Goal: Information Seeking & Learning: Find specific fact

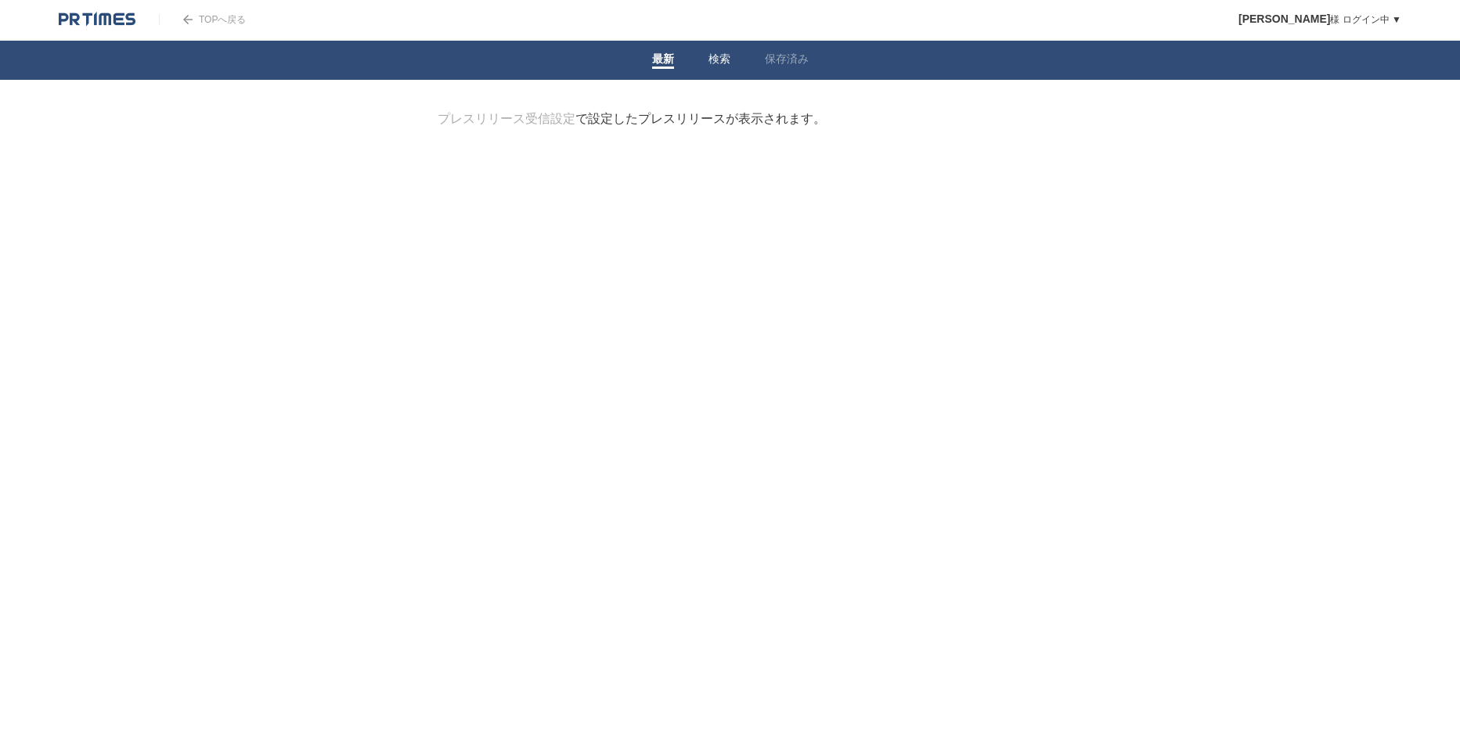
click at [702, 63] on li "検索" at bounding box center [719, 60] width 56 height 39
click at [710, 61] on link "検索" at bounding box center [719, 60] width 22 height 16
click at [636, 111] on form "検索ワードを入力" at bounding box center [731, 111] width 586 height 0
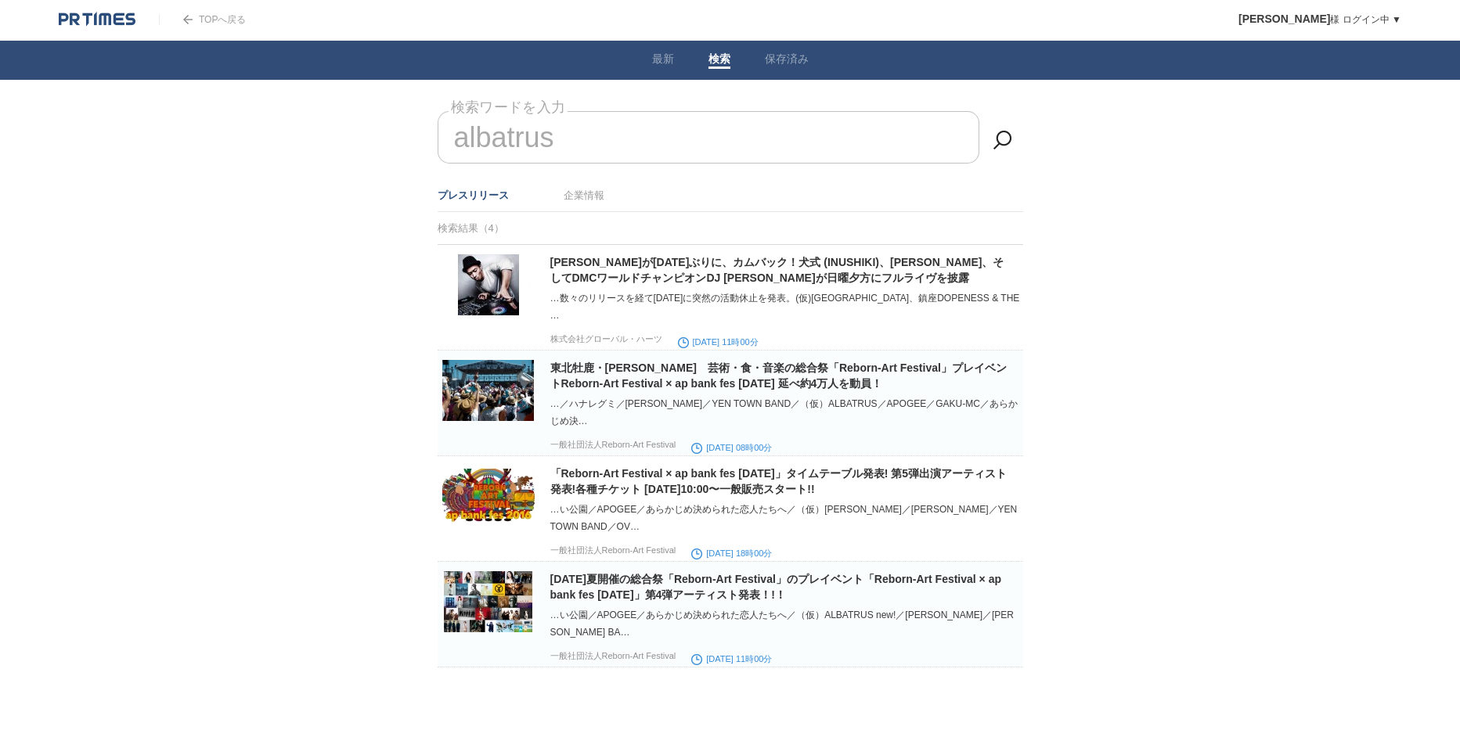
drag, startPoint x: 585, startPoint y: 149, endPoint x: 601, endPoint y: 131, distance: 24.4
click at [601, 131] on input "albatrus" at bounding box center [709, 137] width 542 height 52
type input "a"
type input "Albatrus"
click at [593, 181] on ul "プレスリリース 企業情報" at bounding box center [731, 195] width 586 height 33
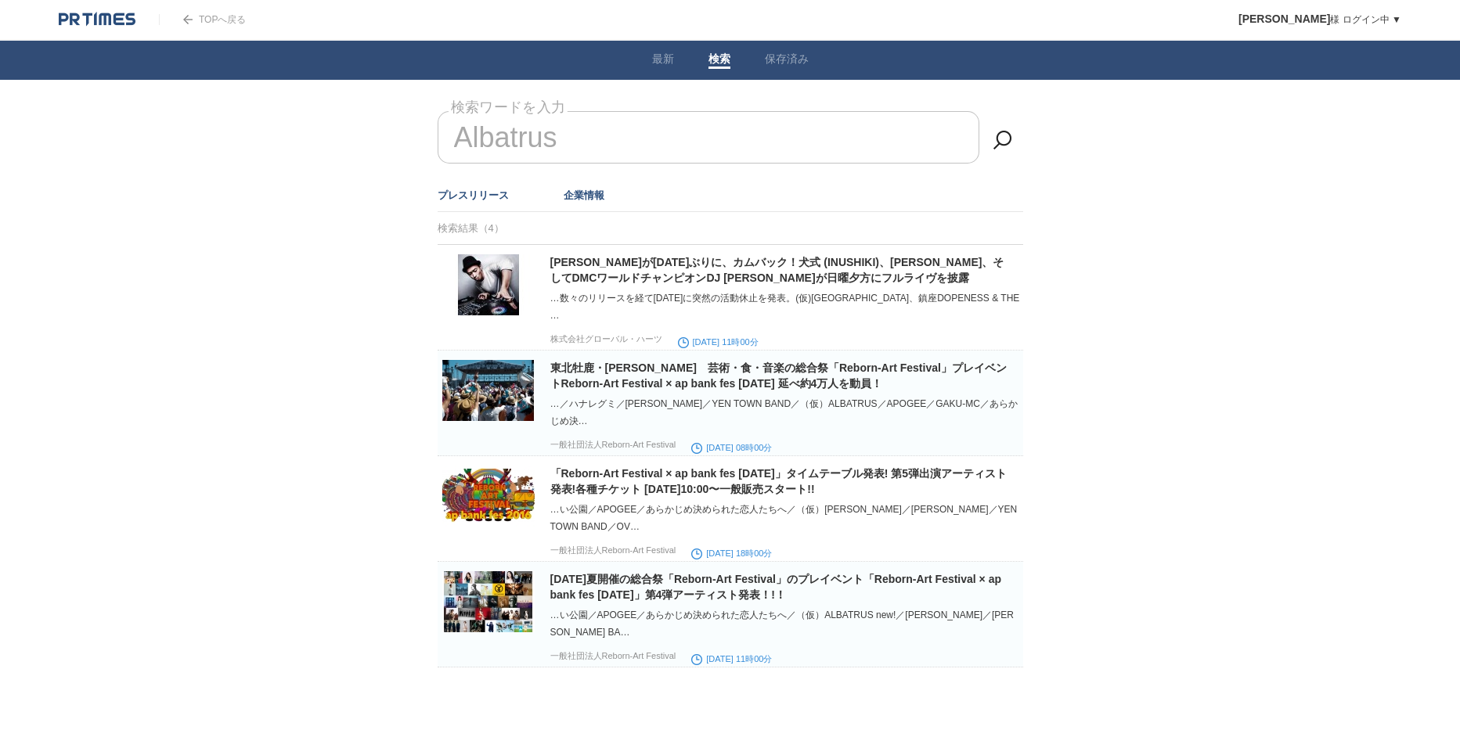
click at [588, 193] on link "企業情報" at bounding box center [584, 195] width 41 height 12
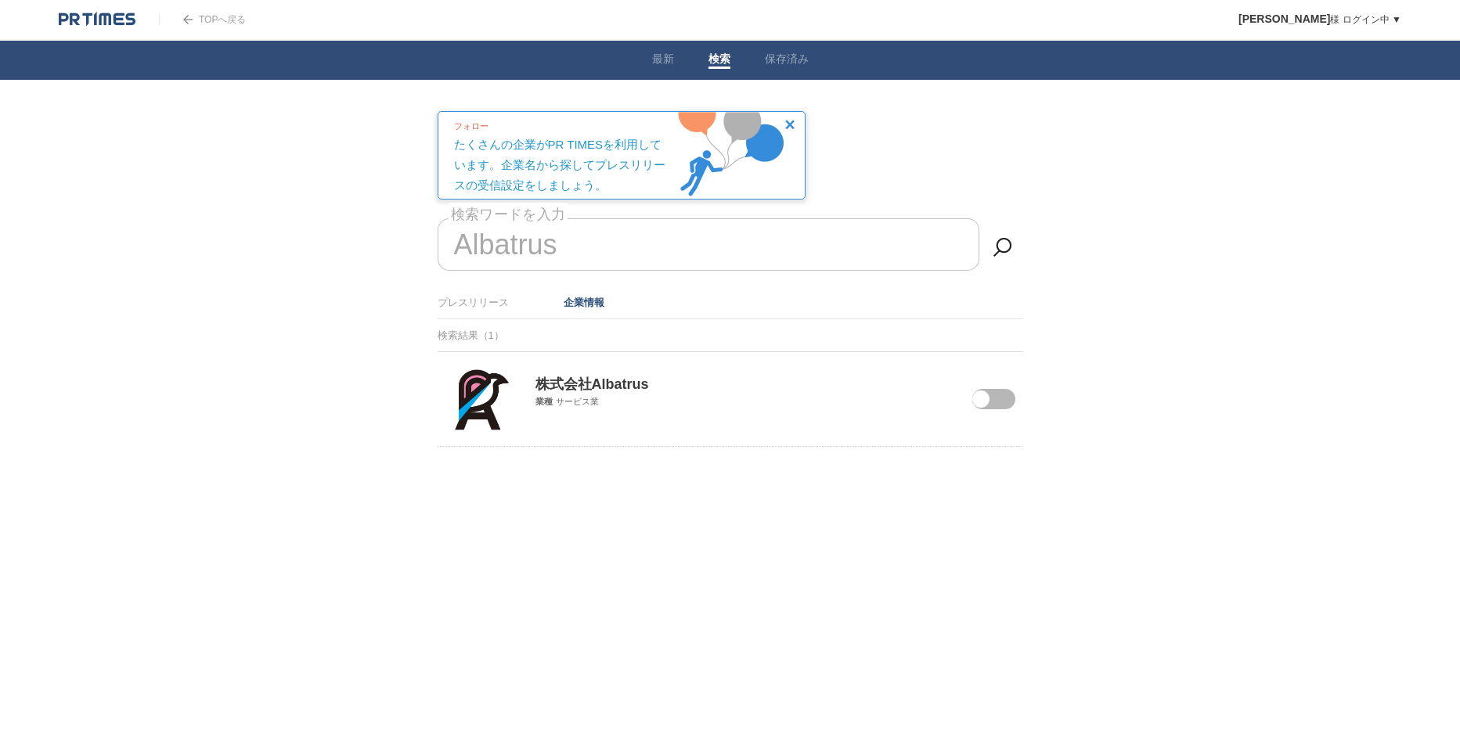
click at [909, 405] on div "株式会社Albatrus 業種 サービス業" at bounding box center [731, 380] width 586 height 56
click at [591, 370] on p "株式会社Albatrus" at bounding box center [731, 372] width 586 height 41
drag, startPoint x: 591, startPoint y: 370, endPoint x: 581, endPoint y: 384, distance: 17.4
click at [581, 384] on p "株式会社Albatrus" at bounding box center [731, 372] width 586 height 41
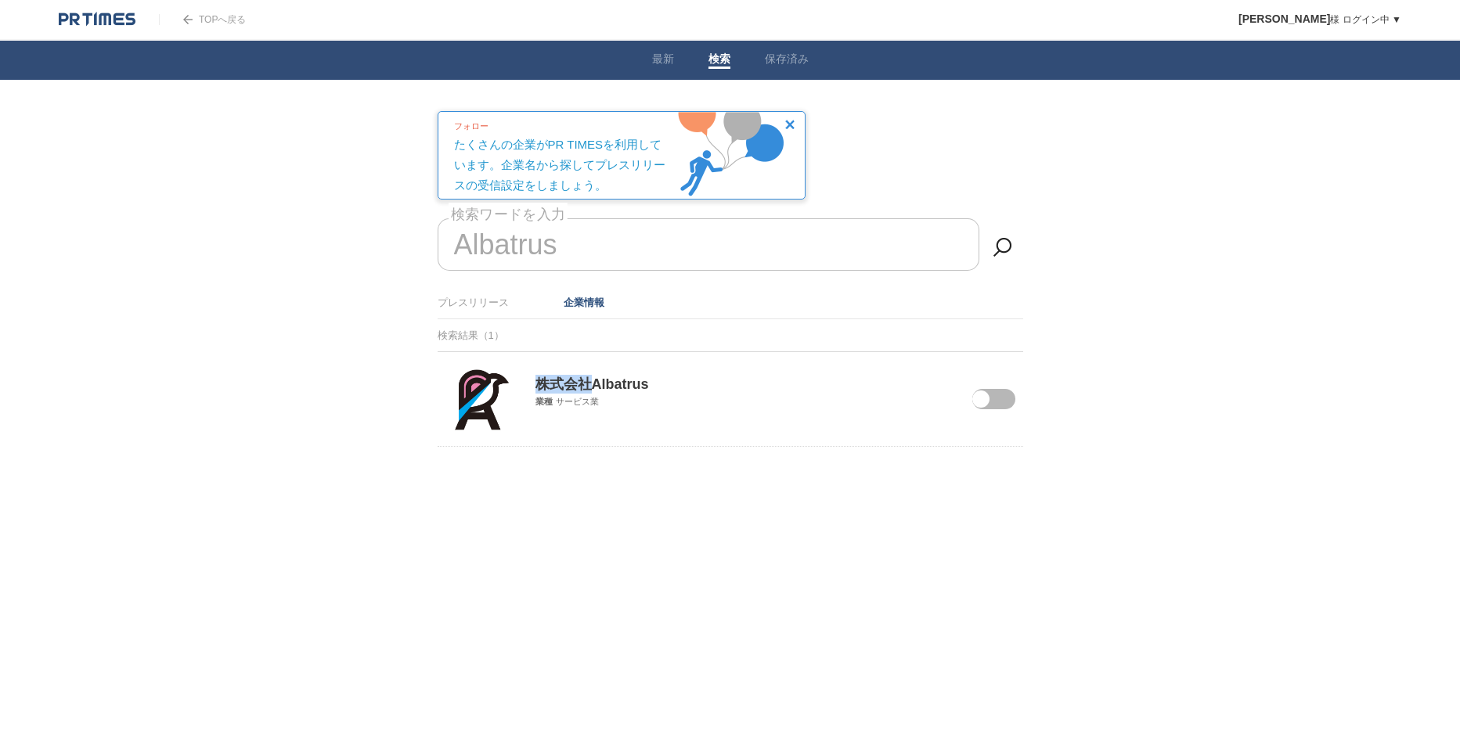
click at [581, 384] on p "株式会社Albatrus" at bounding box center [731, 372] width 586 height 41
drag, startPoint x: 581, startPoint y: 384, endPoint x: 474, endPoint y: 405, distance: 109.2
click at [474, 405] on img at bounding box center [481, 400] width 57 height 63
